Goal: Task Accomplishment & Management: Use online tool/utility

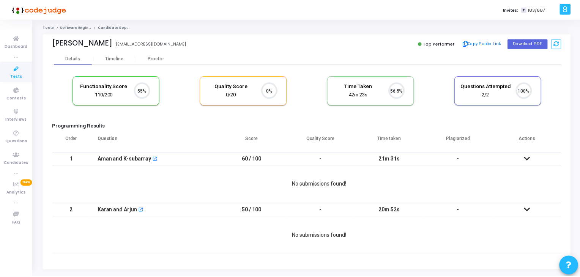
scroll to position [16, 19]
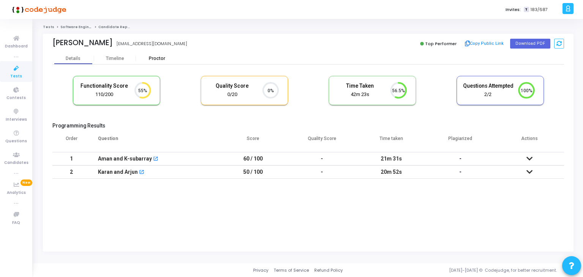
click at [157, 58] on div "Proctor" at bounding box center [157, 59] width 42 height 6
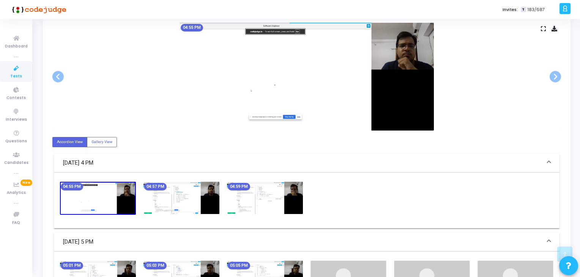
scroll to position [152, 0]
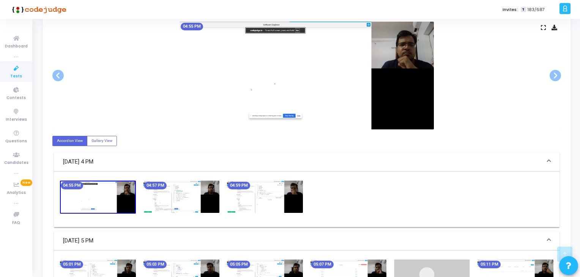
click at [192, 192] on img at bounding box center [181, 197] width 76 height 32
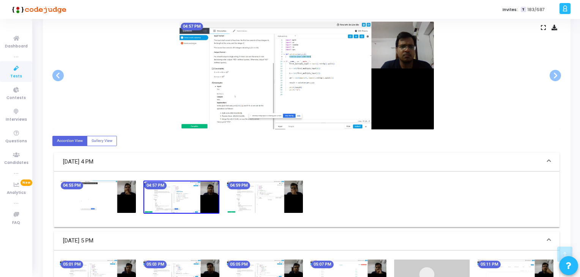
click at [254, 190] on img at bounding box center [265, 197] width 76 height 32
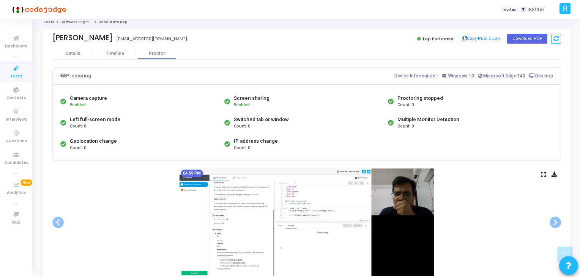
scroll to position [0, 0]
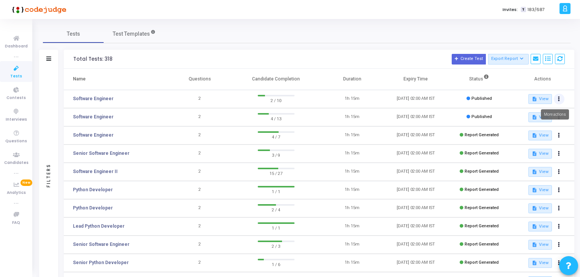
click at [559, 96] on button at bounding box center [559, 99] width 11 height 11
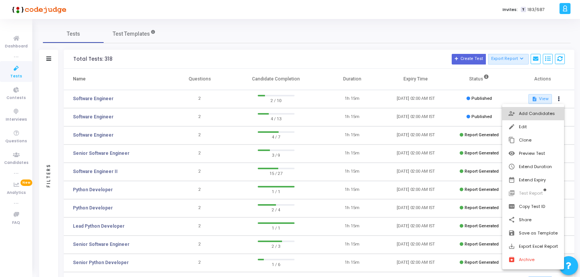
click at [546, 111] on button "person_add_alt Add Candidates" at bounding box center [533, 113] width 62 height 13
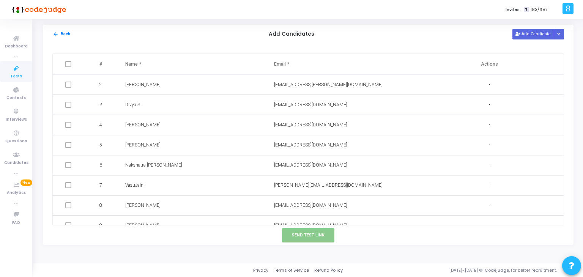
scroll to position [51, 0]
